Goal: Check status: Check status

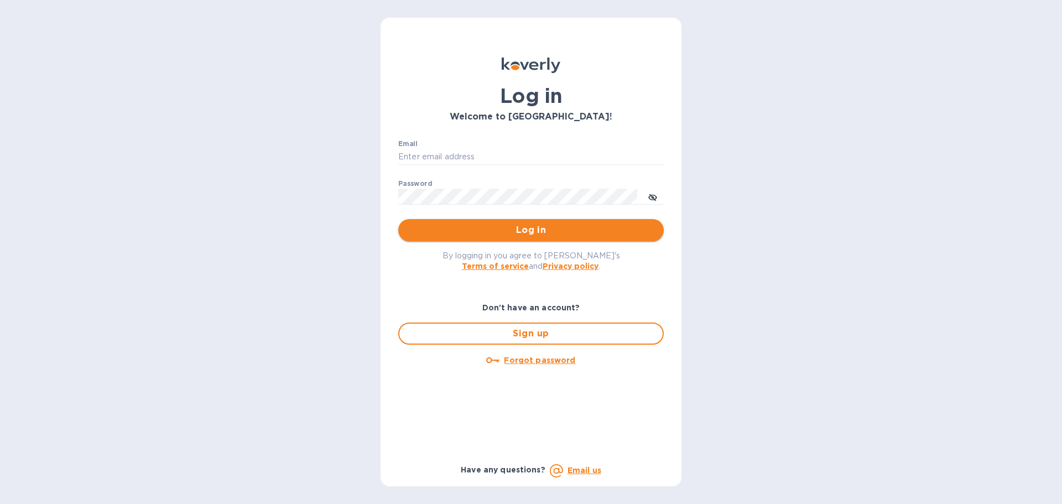
type input "[EMAIL_ADDRESS][DOMAIN_NAME]"
click at [457, 234] on span "Log in" at bounding box center [531, 229] width 248 height 13
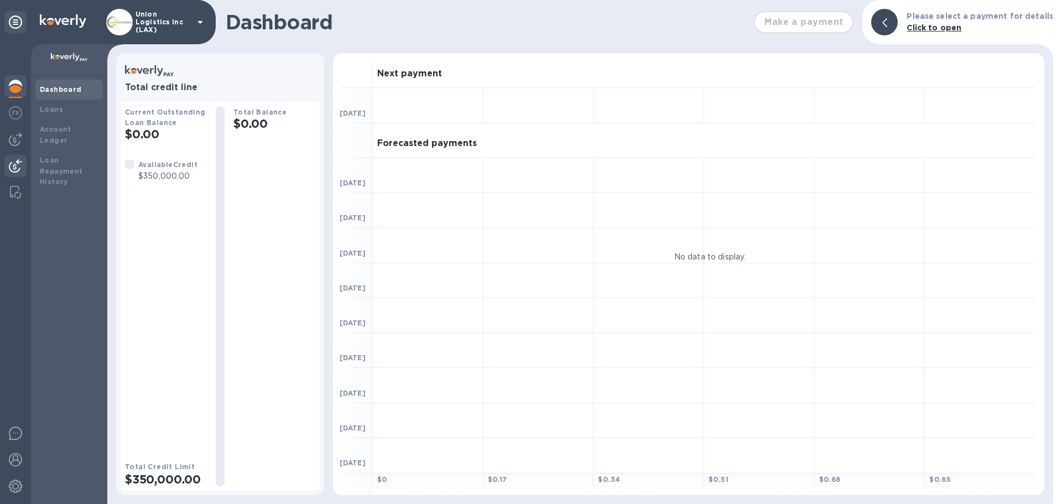
click at [22, 161] on div at bounding box center [15, 167] width 22 height 24
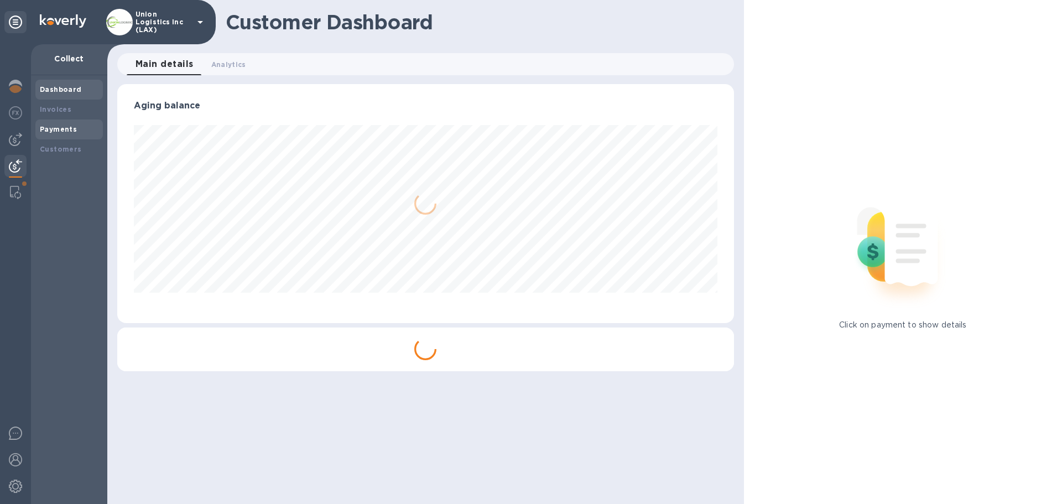
scroll to position [239, 616]
click at [76, 129] on div "Payments" at bounding box center [69, 129] width 59 height 11
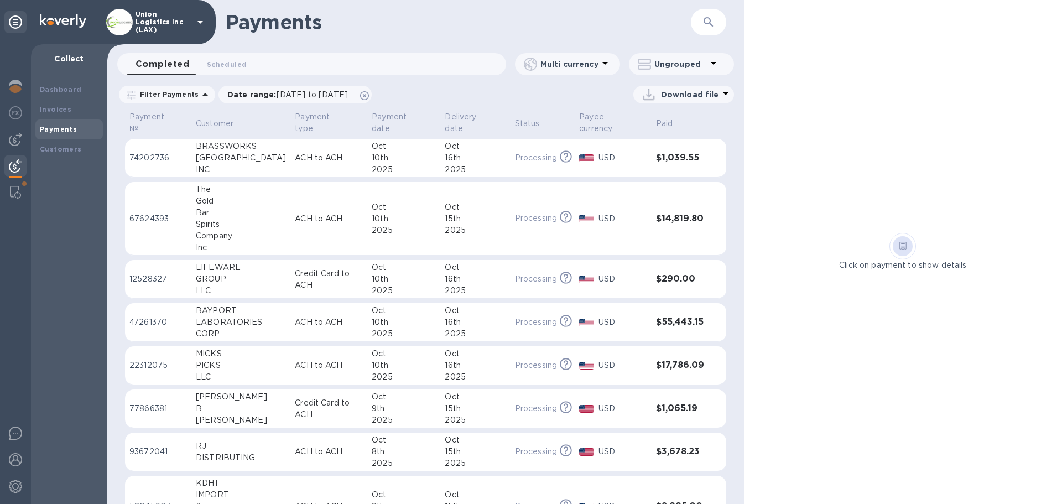
click at [295, 156] on p "ACH to ACH" at bounding box center [329, 158] width 68 height 12
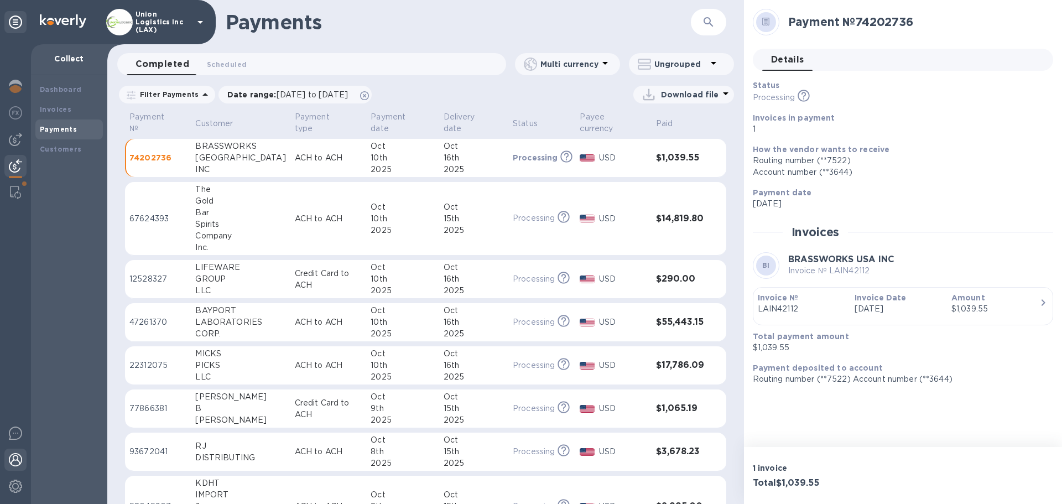
click at [12, 453] on div at bounding box center [15, 460] width 22 height 24
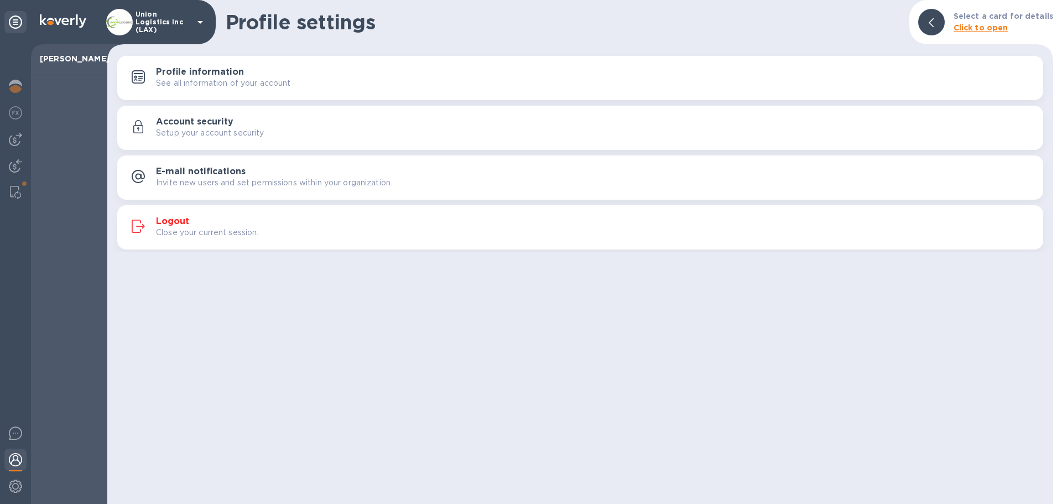
click at [186, 229] on p "Close your current session." at bounding box center [207, 233] width 103 height 12
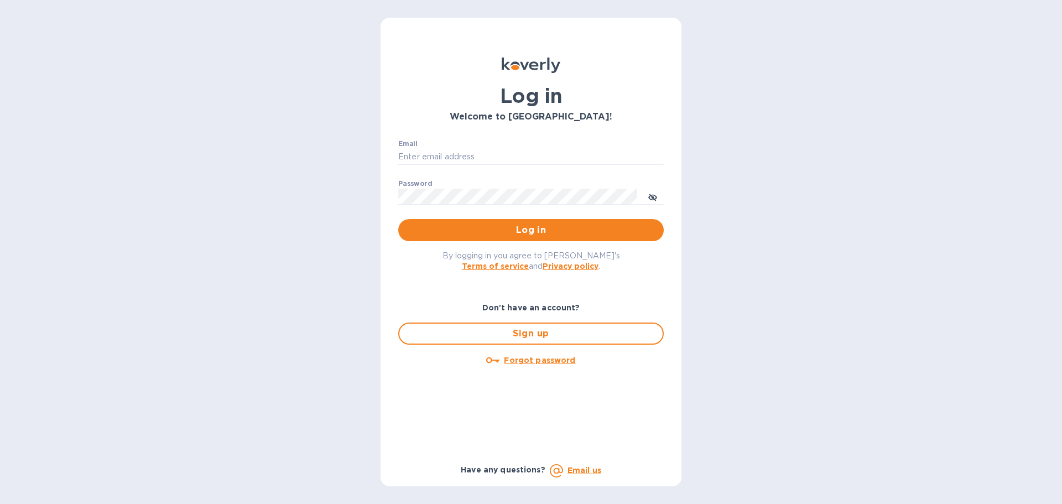
type input "[EMAIL_ADDRESS][DOMAIN_NAME]"
